Goal: Information Seeking & Learning: Learn about a topic

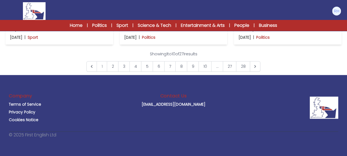
scroll to position [276, 0]
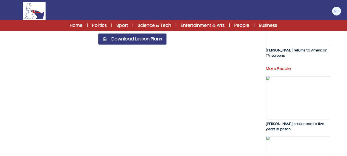
scroll to position [221, 0]
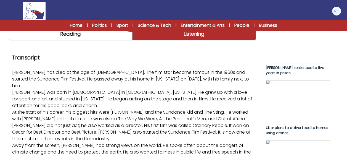
scroll to position [63, 0]
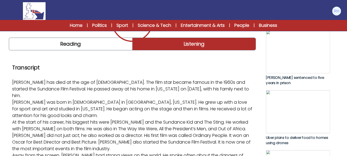
click at [225, 24] on img at bounding box center [132, 22] width 247 height 4
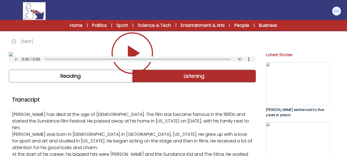
scroll to position [59, 0]
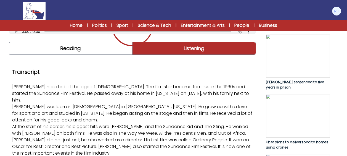
click at [131, 33] on icon "Play/Pause" at bounding box center [134, 25] width 12 height 15
click at [129, 33] on icon "Play/Pause" at bounding box center [132, 25] width 13 height 15
click at [129, 33] on icon "Play/Pause" at bounding box center [134, 25] width 12 height 15
click at [129, 33] on icon "Play/Pause" at bounding box center [132, 25] width 13 height 15
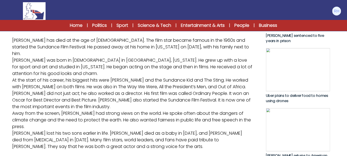
scroll to position [114, 0]
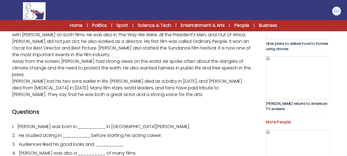
scroll to position [169, 0]
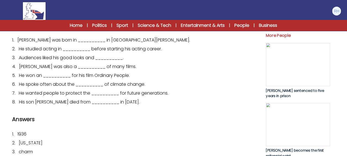
scroll to position [252, 0]
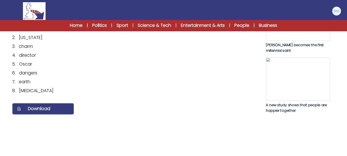
scroll to position [357, 0]
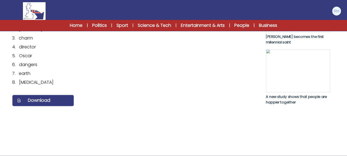
drag, startPoint x: 115, startPoint y: 71, endPoint x: 145, endPoint y: 70, distance: 29.6
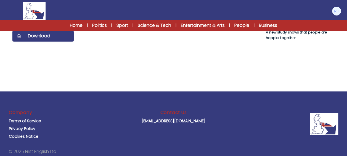
scroll to position [429, 0]
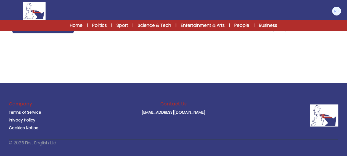
drag, startPoint x: 20, startPoint y: 137, endPoint x: 40, endPoint y: 137, distance: 19.9
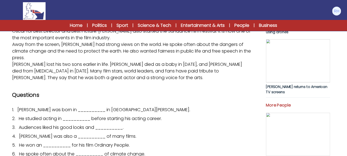
scroll to position [153, 0]
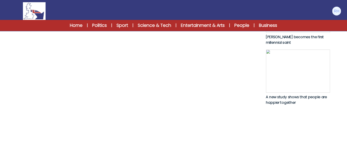
scroll to position [359, 0]
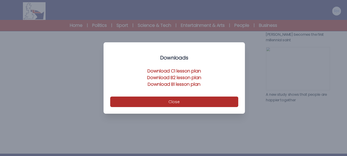
click at [182, 78] on link "Download B2 lesson plan" at bounding box center [174, 77] width 54 height 6
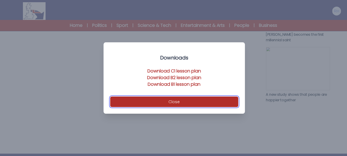
drag, startPoint x: 180, startPoint y: 101, endPoint x: 184, endPoint y: 99, distance: 4.1
click at [180, 101] on button "Close" at bounding box center [174, 101] width 128 height 10
